Goal: Communication & Community: Answer question/provide support

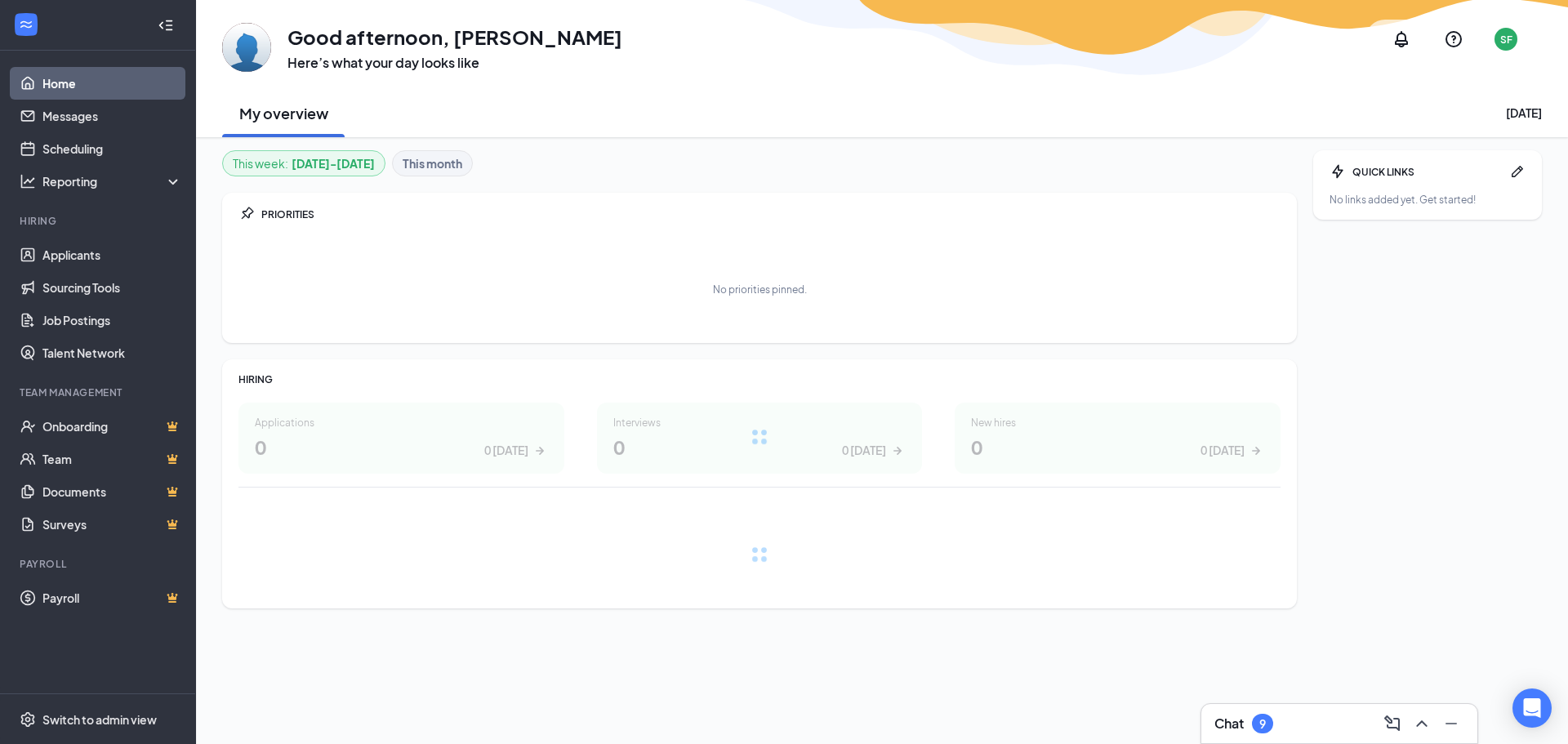
click at [1285, 724] on div "Chat 9" at bounding box center [1340, 724] width 250 height 27
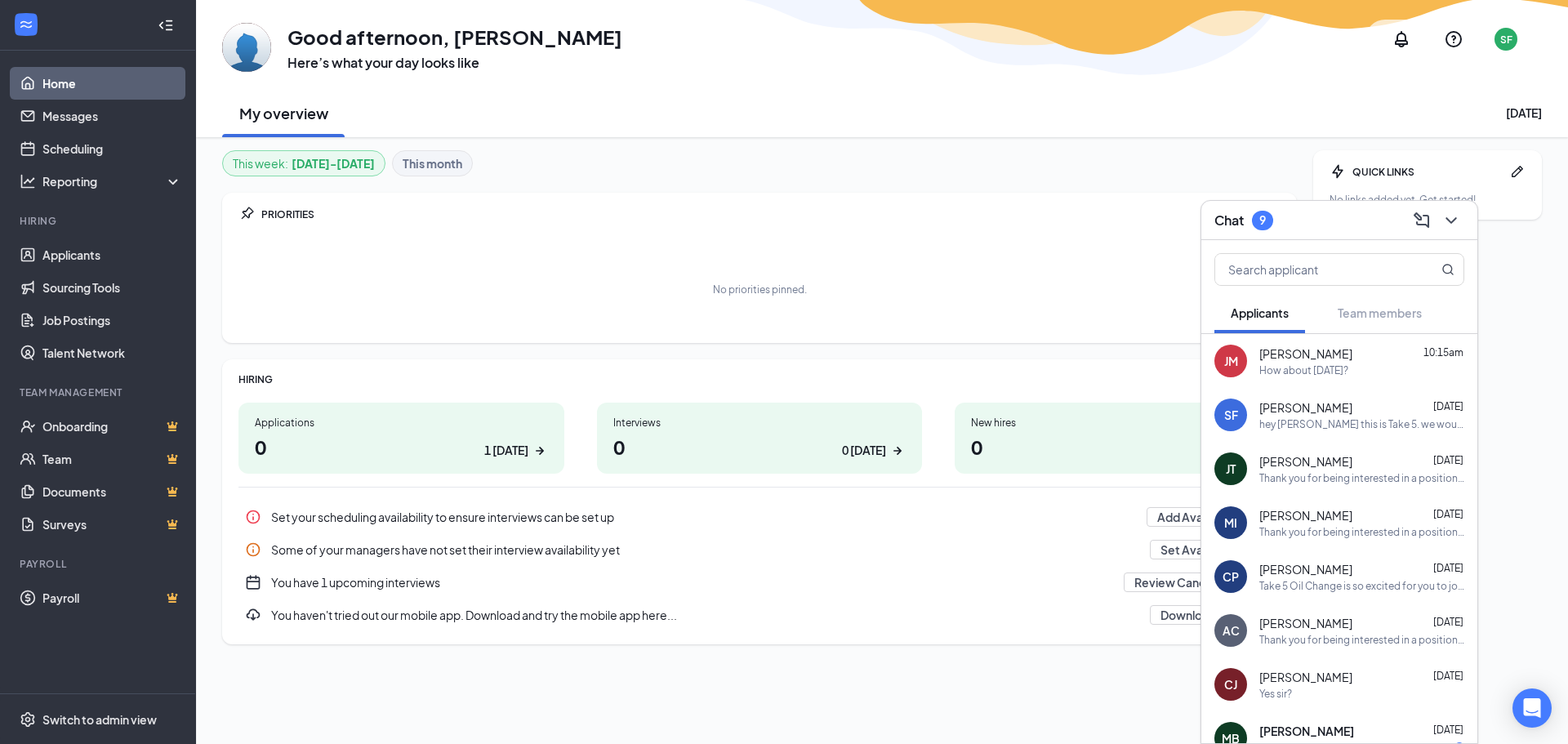
click at [1309, 357] on span "[PERSON_NAME]" at bounding box center [1306, 353] width 93 height 16
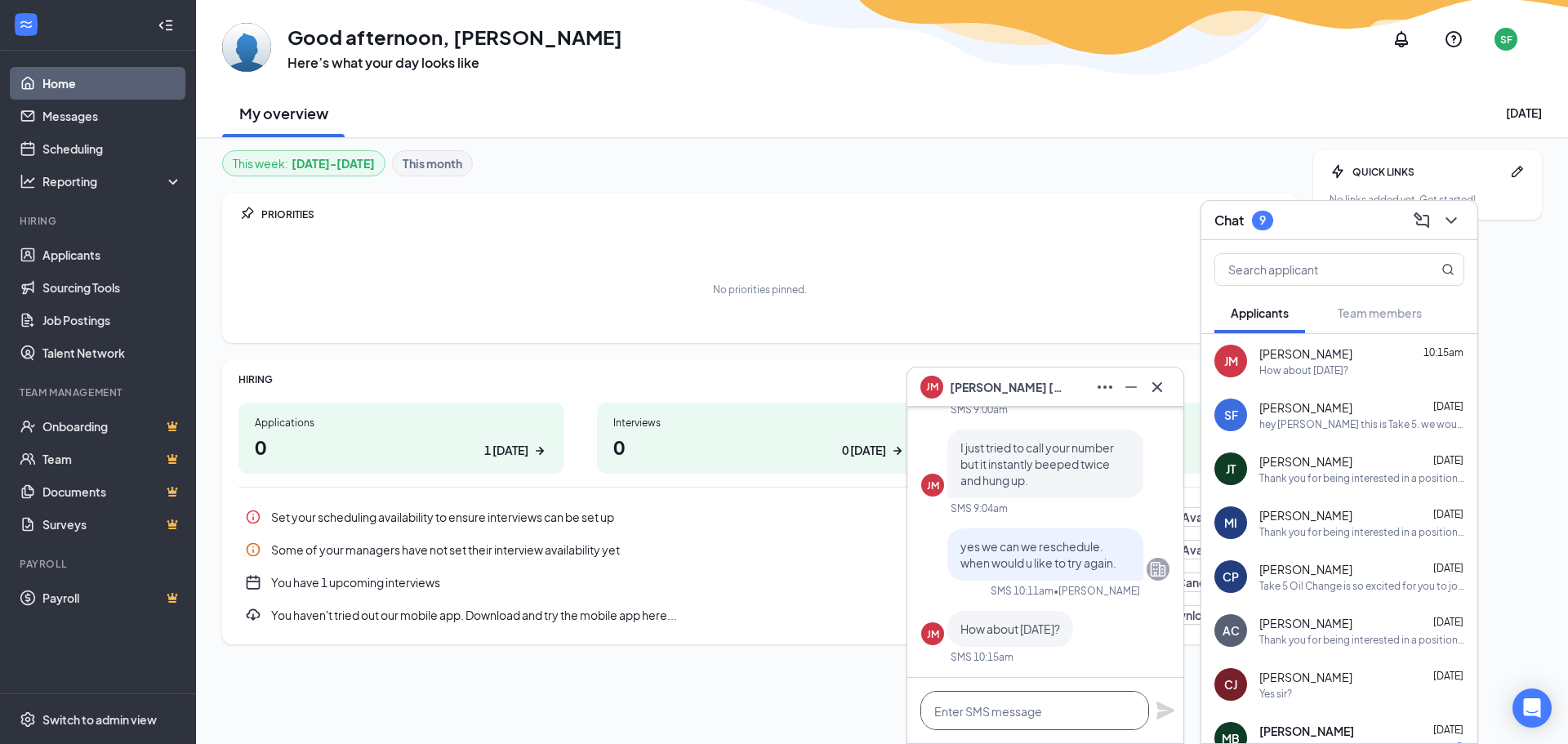
click at [1017, 709] on textarea at bounding box center [1035, 710] width 229 height 39
click at [938, 711] on textarea "[DATE] at [GEOGRAPHIC_DATA]" at bounding box center [1035, 710] width 229 height 39
click at [1029, 710] on textarea "[DATE] at [GEOGRAPHIC_DATA]" at bounding box center [1035, 710] width 229 height 39
type textarea "[DATE] at [GEOGRAPHIC_DATA]."
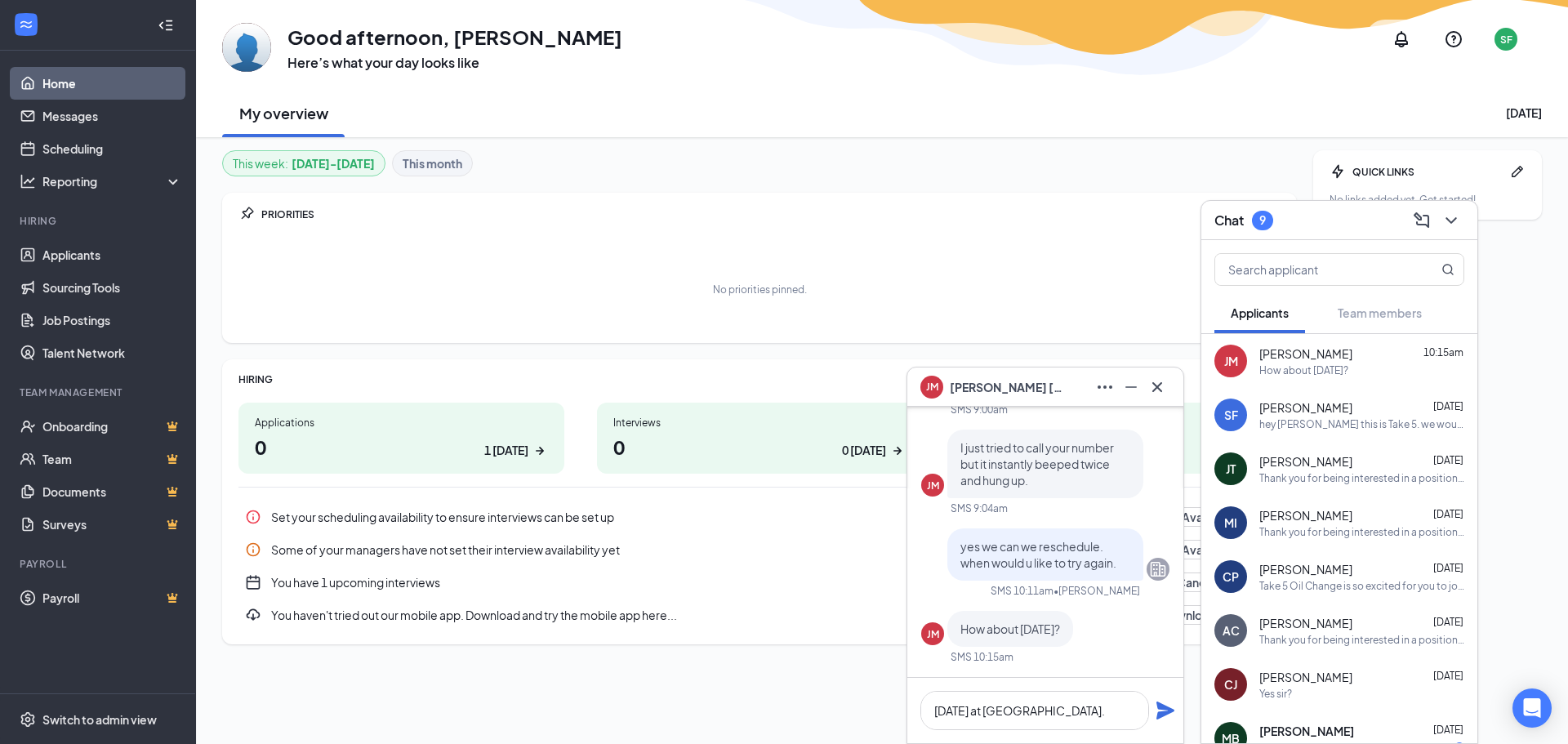
click at [1171, 708] on icon "Plane" at bounding box center [1165, 711] width 20 height 20
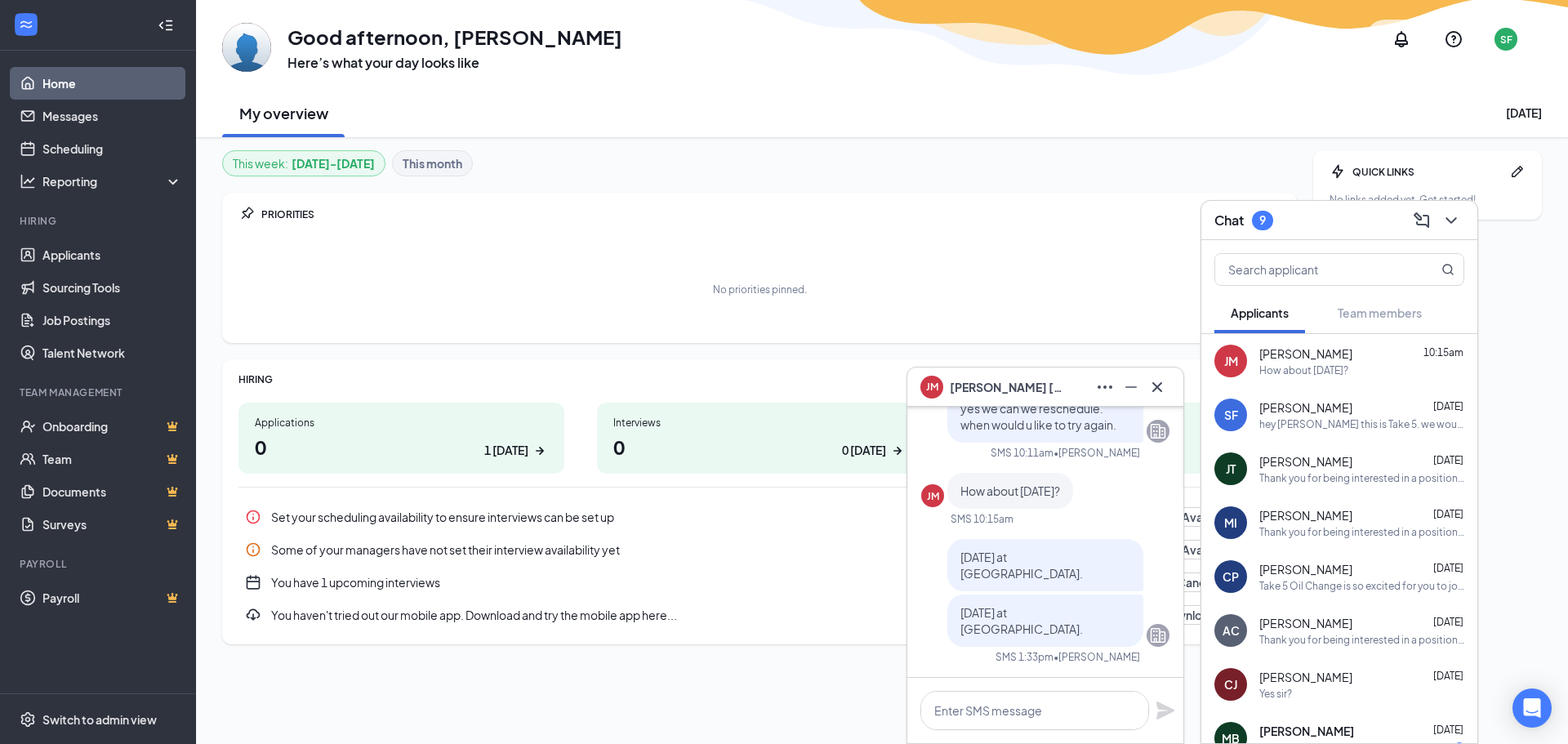
click at [335, 449] on h1 "0 1 [DATE]" at bounding box center [401, 447] width 293 height 27
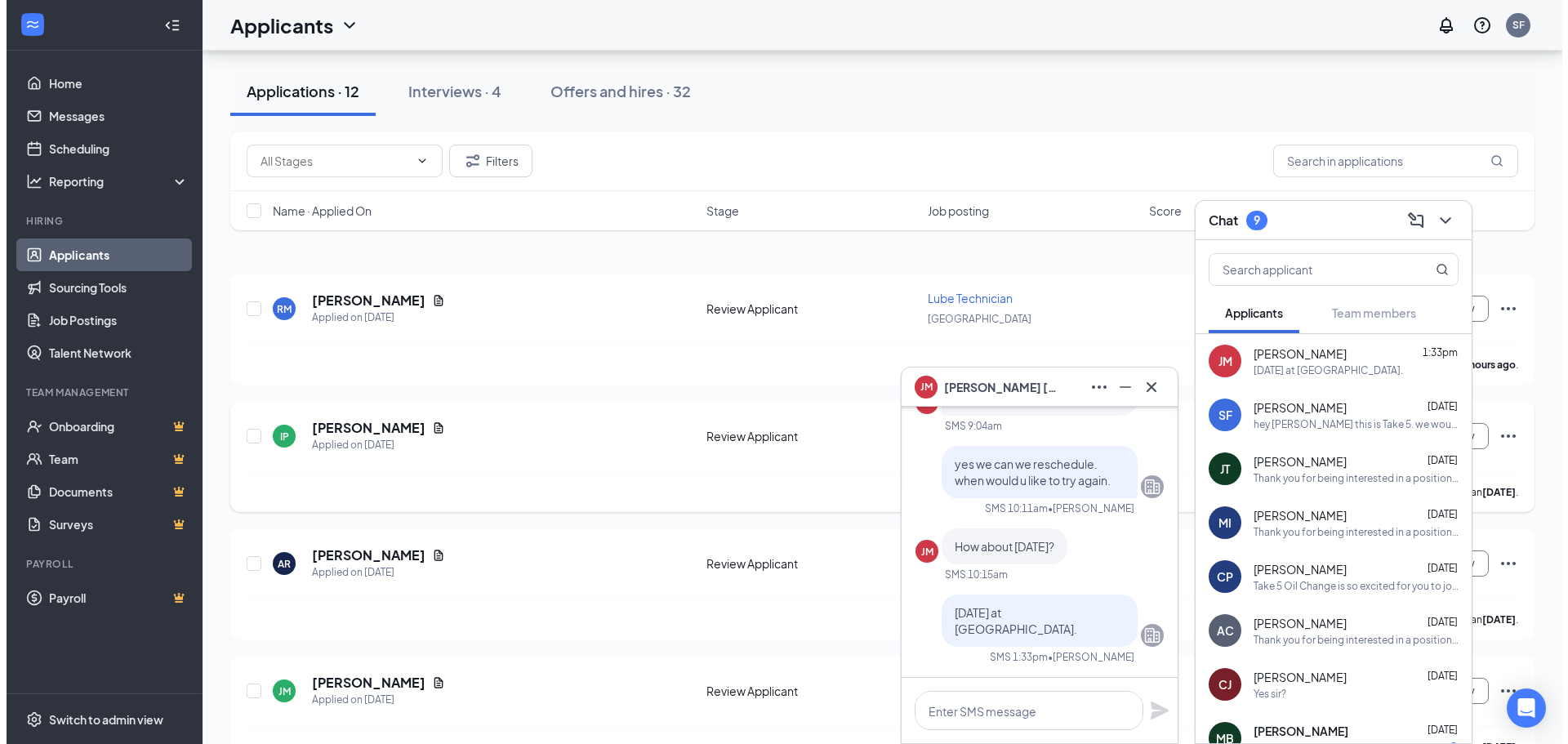
scroll to position [164, 0]
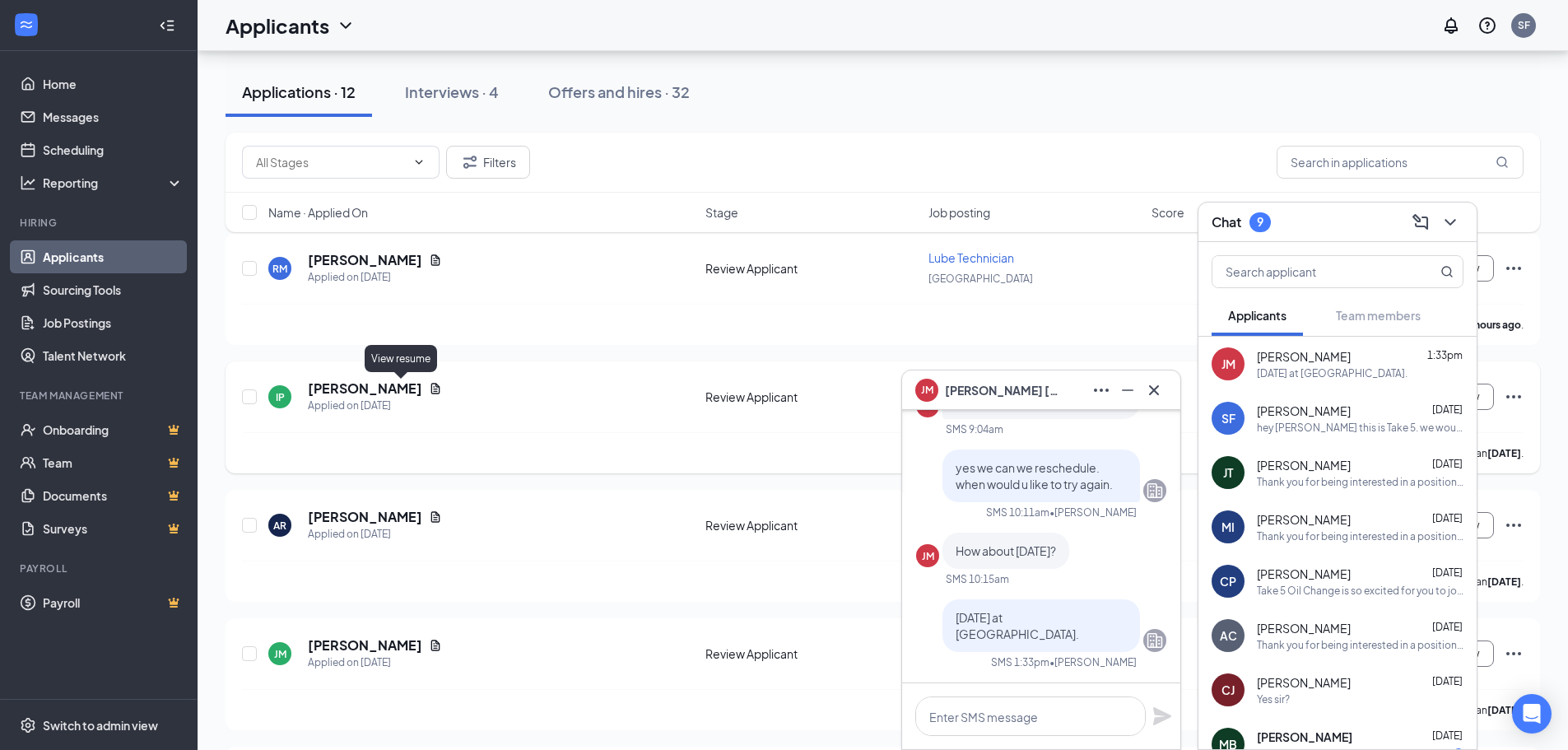
click at [429, 387] on icon "Document" at bounding box center [436, 389] width 13 height 13
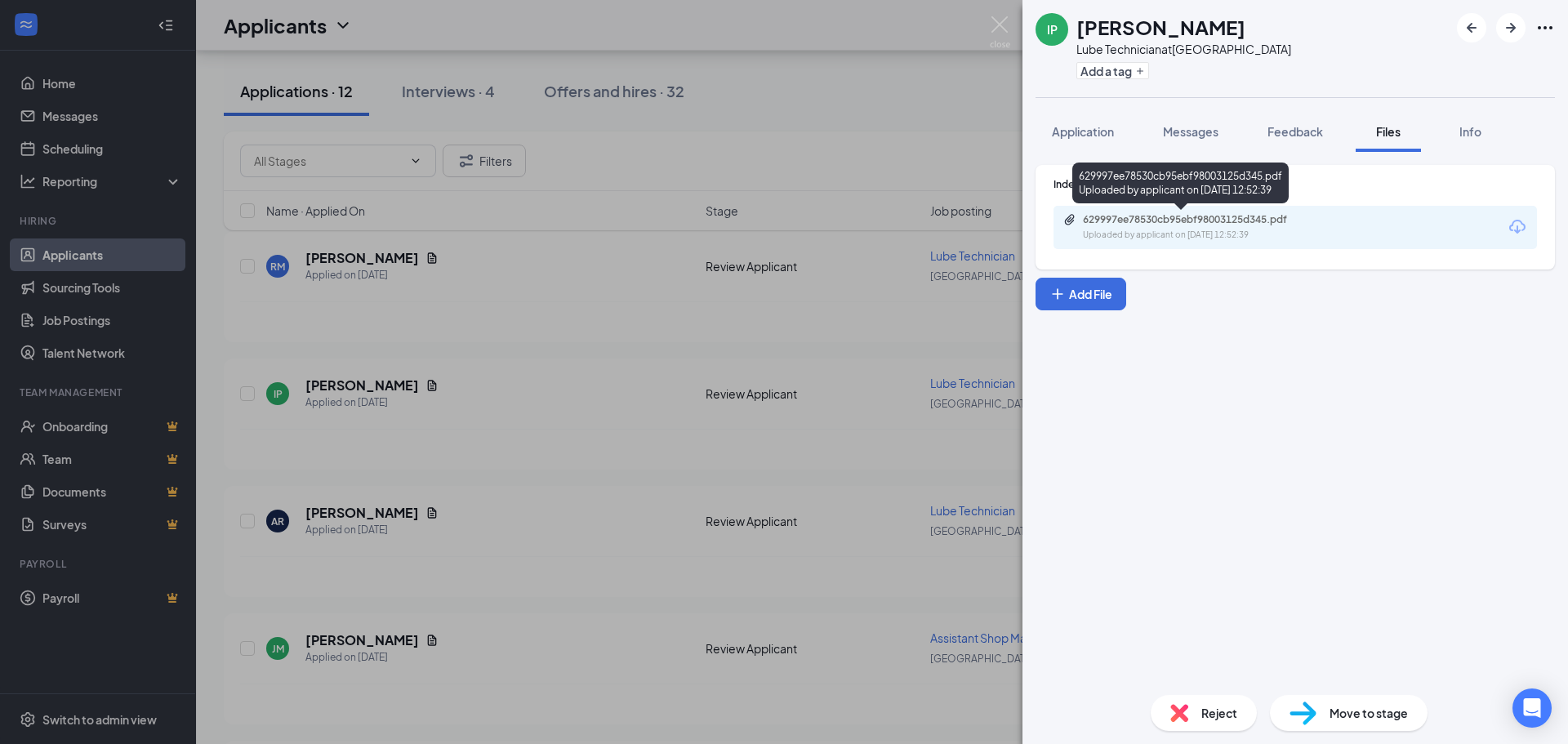
click at [1130, 221] on div "629997ee78530cb95ebf98003125d345.pdf" at bounding box center [1198, 220] width 229 height 13
